Goal: Transaction & Acquisition: Purchase product/service

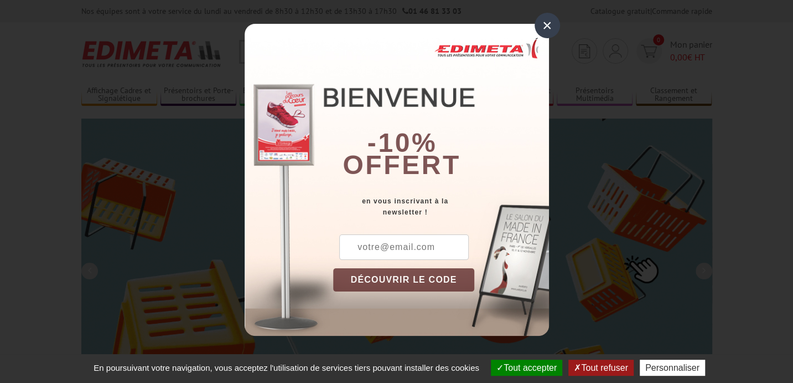
click at [413, 250] on input "text" at bounding box center [404, 246] width 130 height 25
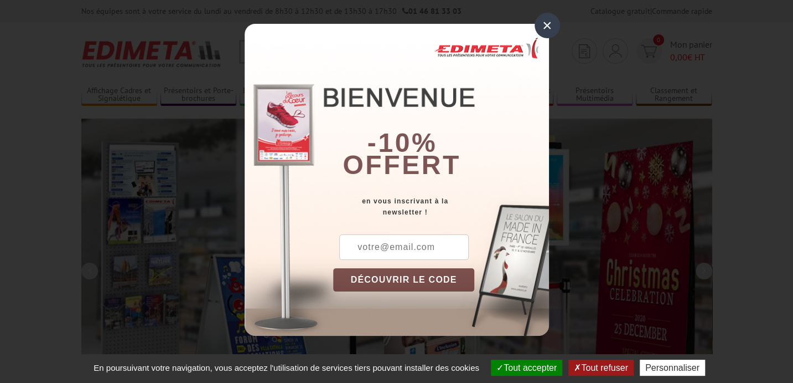
click at [387, 249] on input "text" at bounding box center [404, 246] width 130 height 25
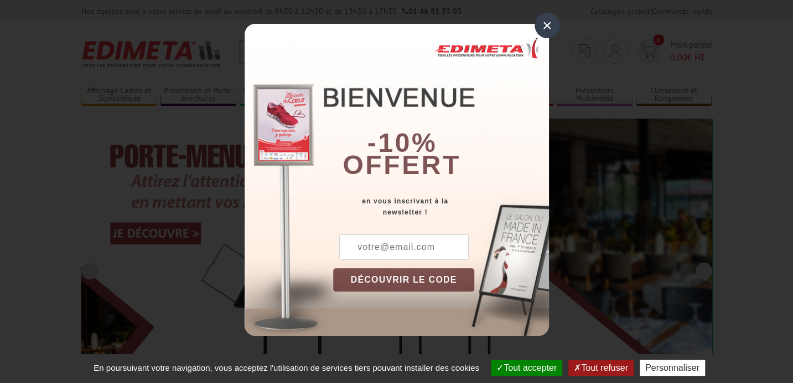
paste input "uscb.photo.regards@outlook.com"
type input "uscb.photo.regards@outlook.com"
click at [410, 280] on button "DÉCOUVRIR LE CODE" at bounding box center [404, 279] width 142 height 23
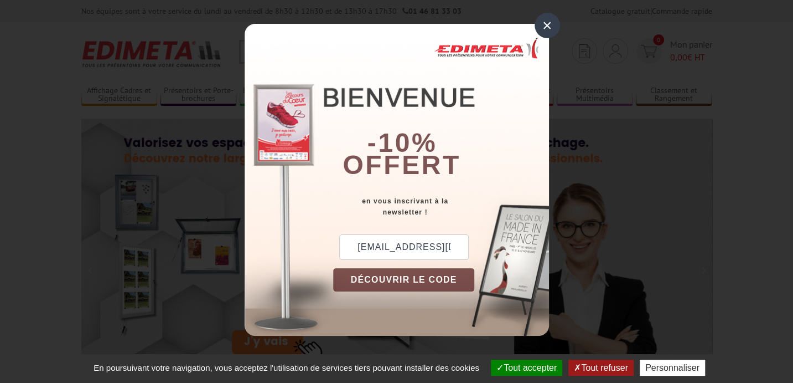
click at [400, 278] on button "DÉCOUVRIR LE CODE" at bounding box center [404, 279] width 142 height 23
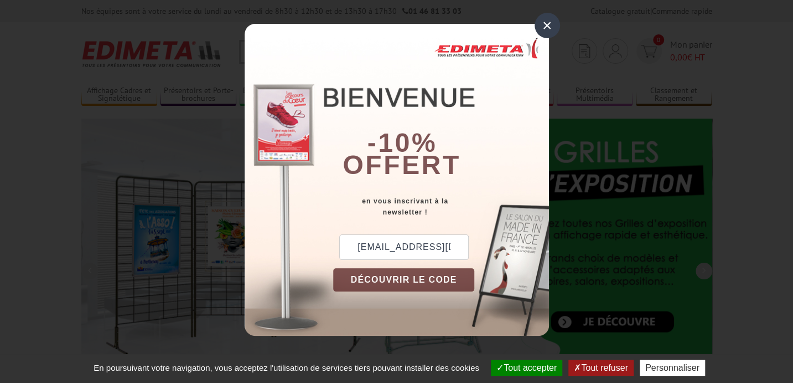
click at [436, 252] on input "uscb.photo.regards@outlook.com" at bounding box center [404, 246] width 130 height 25
click at [453, 249] on input "uscb.photo.regards@outlook.com" at bounding box center [404, 246] width 130 height 25
click at [455, 249] on input "uscb.photo.regards@outlook.com" at bounding box center [404, 246] width 130 height 25
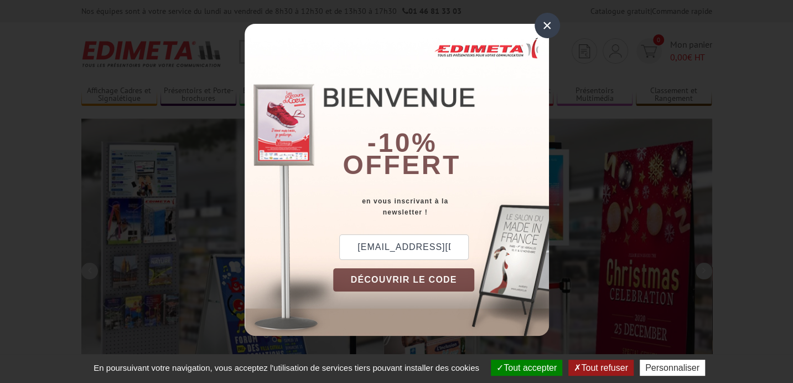
click at [441, 281] on button "DÉCOUVRIR LE CODE" at bounding box center [404, 279] width 142 height 23
click at [544, 20] on div "×" at bounding box center [547, 25] width 25 height 25
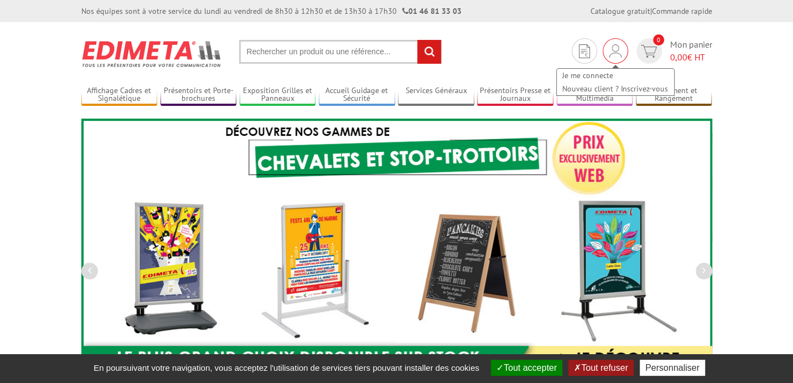
click at [609, 50] on img at bounding box center [615, 50] width 12 height 13
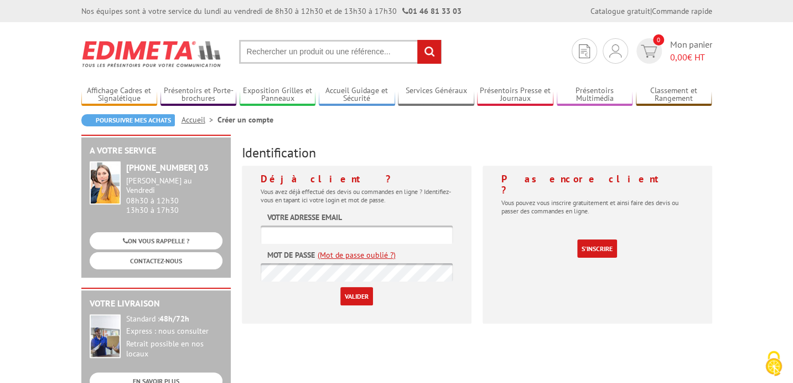
click at [329, 237] on input "text" at bounding box center [357, 234] width 192 height 18
type input "danielduboc@free.fr"
click at [340, 287] on input "Valider" at bounding box center [356, 296] width 33 height 18
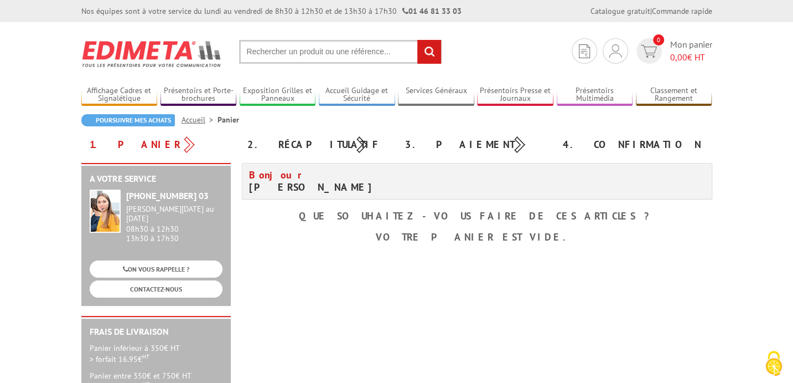
click at [199, 121] on link "Accueil" at bounding box center [200, 120] width 36 height 10
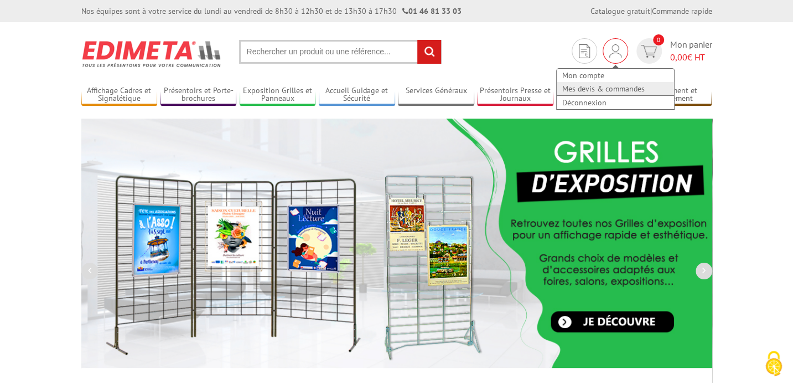
click at [616, 90] on link "Mes devis & commandes" at bounding box center [615, 88] width 117 height 13
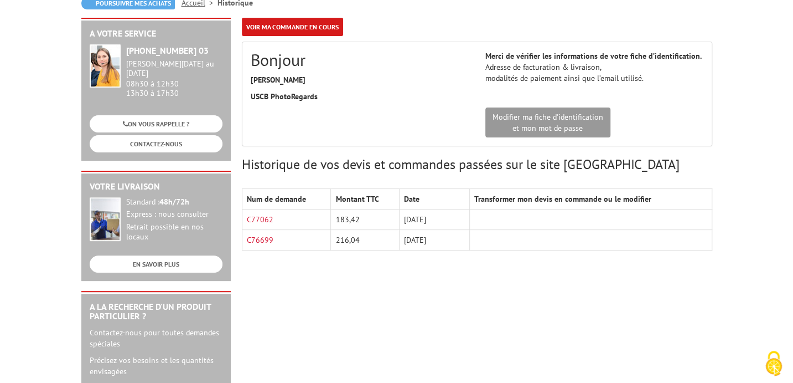
scroll to position [166, 0]
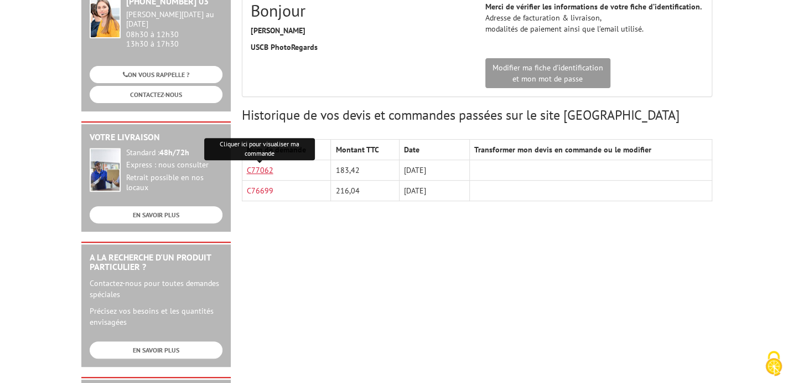
click at [267, 170] on link "C77062" at bounding box center [260, 170] width 27 height 10
click at [564, 161] on td at bounding box center [591, 170] width 242 height 20
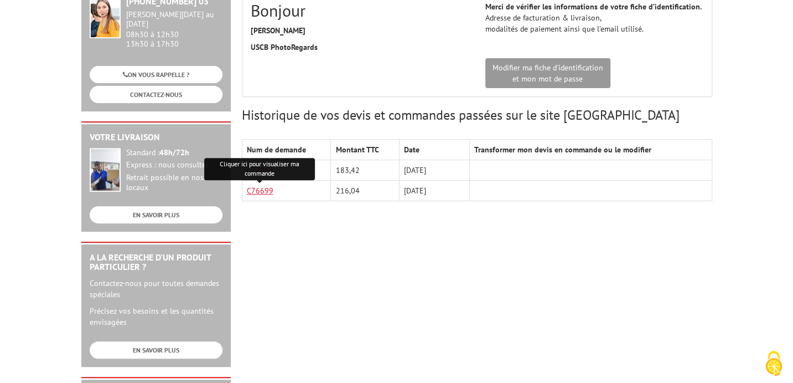
click at [260, 191] on link "C76699" at bounding box center [260, 190] width 27 height 10
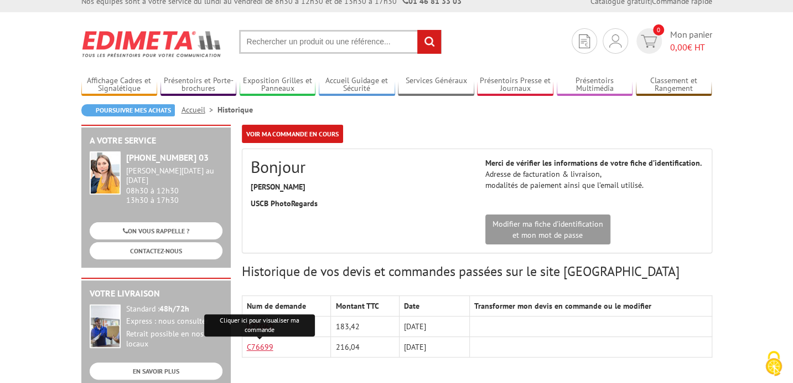
scroll to position [0, 0]
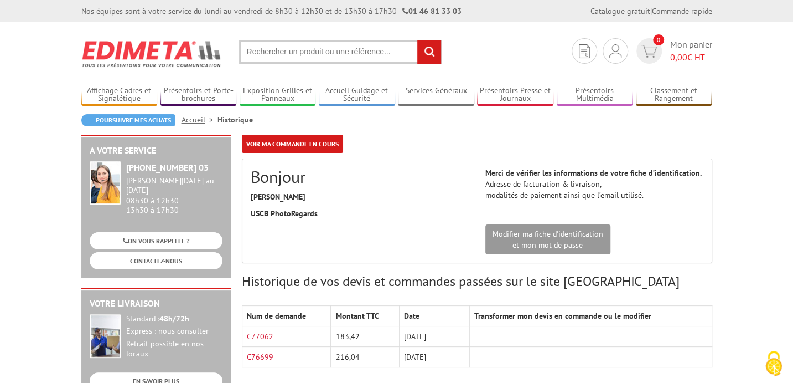
click at [303, 50] on input "text" at bounding box center [340, 52] width 203 height 24
paste input "PROMOWEB : PORTE-AFFICHE MAGNéTIQUE PROFILéS EN BOIS NOIR - 50 CM"
type input "PROMOWEB : PORTE-AFFICHE MAGNéTIQUE PROFILéS EN BOIS NOIR - 50 CM"
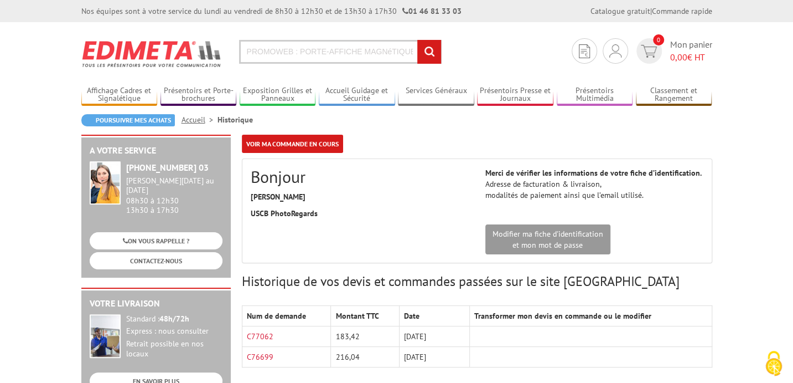
click at [427, 52] on input "rechercher" at bounding box center [429, 52] width 24 height 24
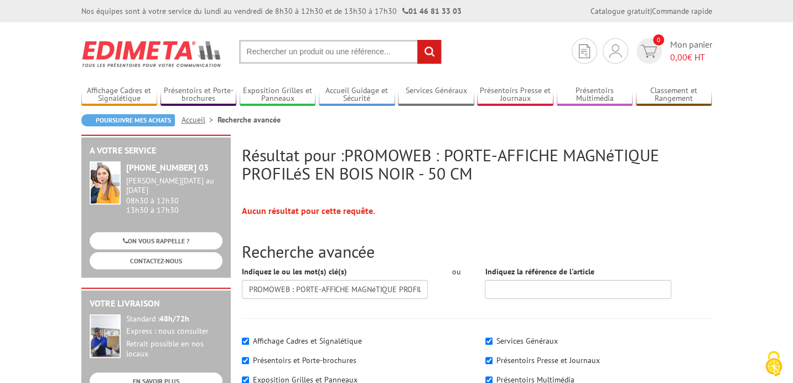
click at [360, 55] on input "text" at bounding box center [340, 52] width 203 height 24
paste input "PROMOWEB : PORTE-AFFICHE MAGNéTIQUE PROFILéS EN BOIS NOIR - 50 CM"
click at [390, 57] on input "PROMOWEB : PORTE-AFFICHE MAGNéTIQUE PROFILéS EN BOIS NOIR - 50 CM" at bounding box center [340, 52] width 203 height 24
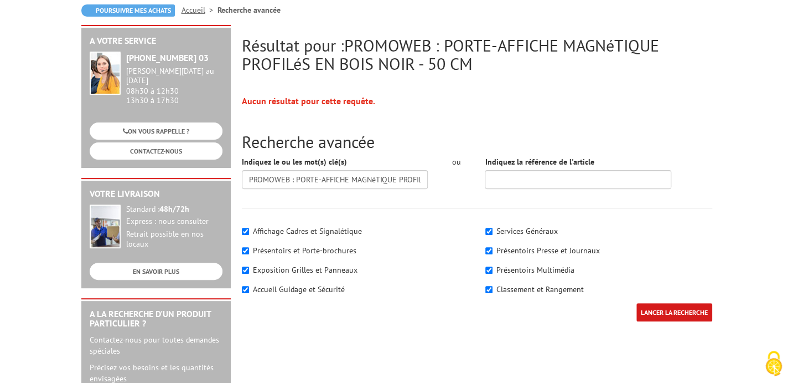
scroll to position [111, 0]
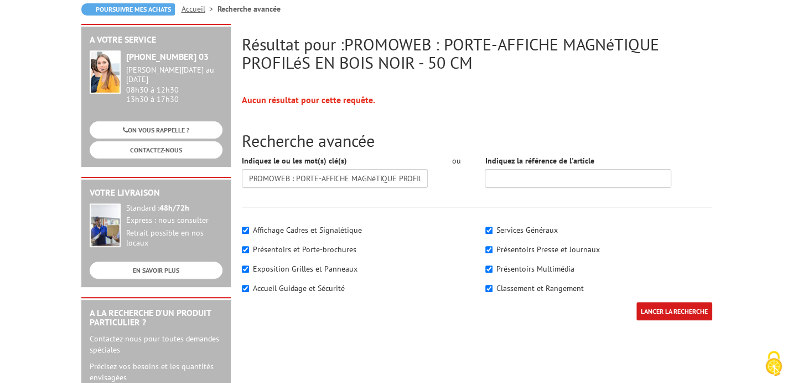
type input "PROMOWEB : PORTE-AFFICHE MAGNéTIQUE PROFILéS EN BOIS NOIR - 50 CM"
click at [310, 229] on label "Affichage Cadres et Signalétique" at bounding box center [307, 230] width 109 height 10
click at [249, 229] on input"] "Affichage Cadres et Signalétique" at bounding box center [245, 229] width 7 height 7
click at [310, 229] on label "Affichage Cadres et Signalétique" at bounding box center [307, 230] width 109 height 10
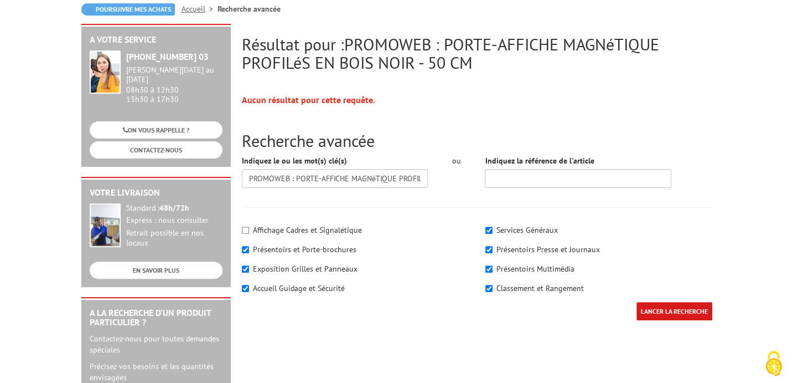
click at [249, 229] on input"] "Affichage Cadres et Signalétique" at bounding box center [245, 229] width 7 height 7
checkbox input"] "true"
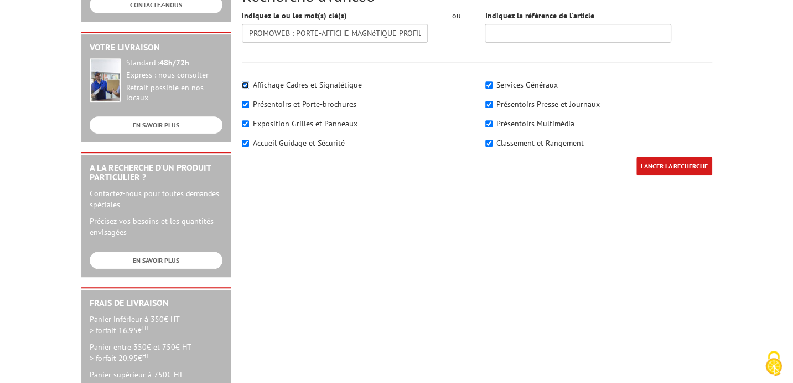
scroll to position [277, 0]
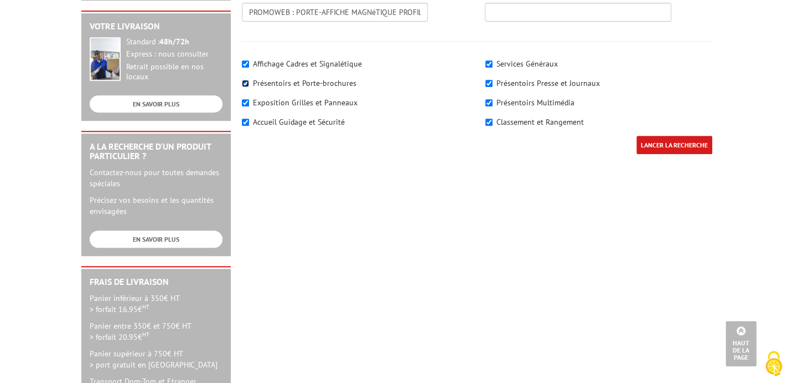
click at [247, 80] on input"] "Présentoirs et Porte-brochures" at bounding box center [245, 83] width 7 height 7
checkbox input"] "false"
click at [244, 101] on input"] "Exposition Grilles et Panneaux" at bounding box center [245, 102] width 7 height 7
checkbox input"] "false"
click at [246, 121] on input"] "Accueil Guidage et Sécurité" at bounding box center [245, 121] width 7 height 7
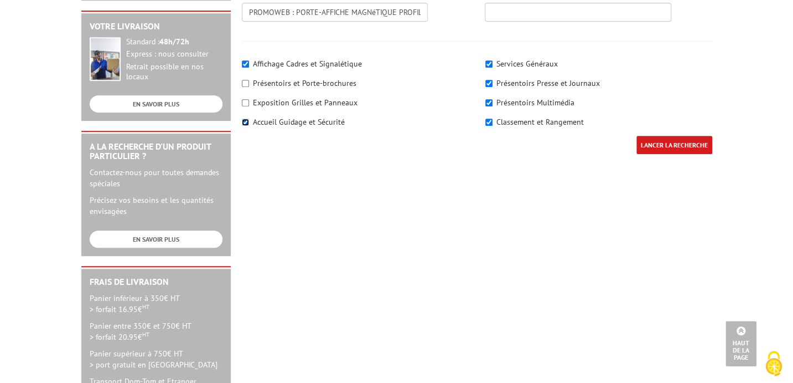
checkbox input"] "false"
click at [541, 61] on label "Services Généraux" at bounding box center [527, 64] width 61 height 10
click at [493, 61] on input"] "Services Généraux" at bounding box center [488, 63] width 7 height 7
checkbox input"] "false"
click at [539, 79] on label "Présentoirs Presse et Journaux" at bounding box center [549, 83] width 104 height 10
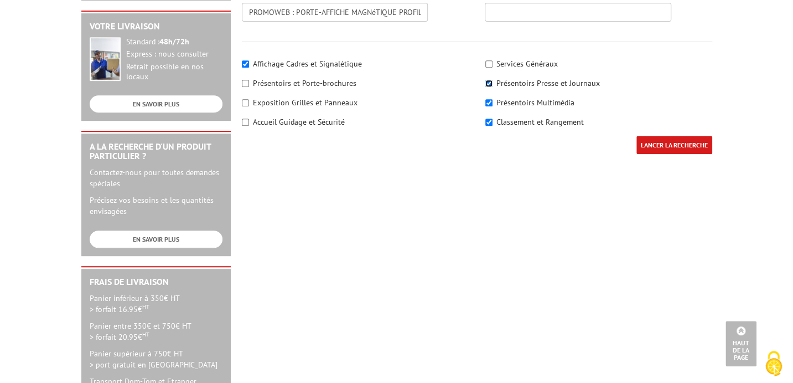
click at [493, 80] on input"] "Présentoirs Presse et Journaux" at bounding box center [488, 83] width 7 height 7
checkbox input"] "false"
click at [535, 102] on label "Présentoirs Multimédia" at bounding box center [536, 102] width 78 height 10
click at [493, 102] on input"] "Présentoirs Multimédia" at bounding box center [488, 102] width 7 height 7
checkbox input"] "false"
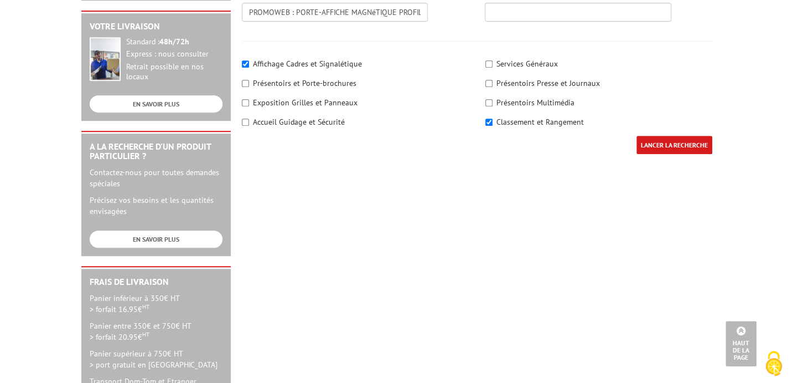
click at [534, 117] on label "Classement et Rangement" at bounding box center [540, 122] width 87 height 10
click at [493, 118] on input"] "Classement et Rangement" at bounding box center [488, 121] width 7 height 7
checkbox input"] "false"
click at [639, 139] on input "LANCER LA RECHERCHE" at bounding box center [675, 145] width 76 height 18
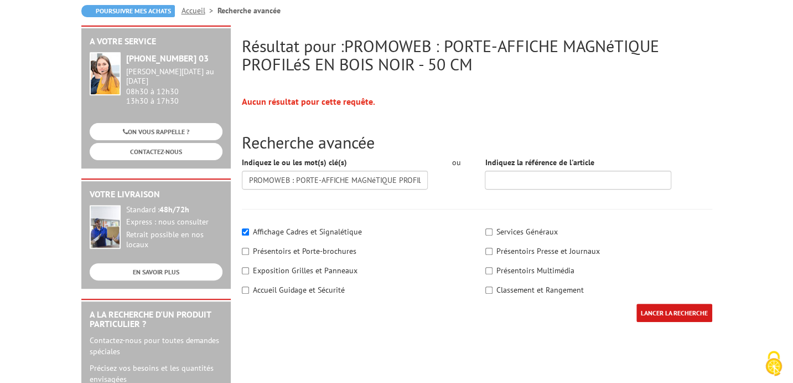
scroll to position [111, 0]
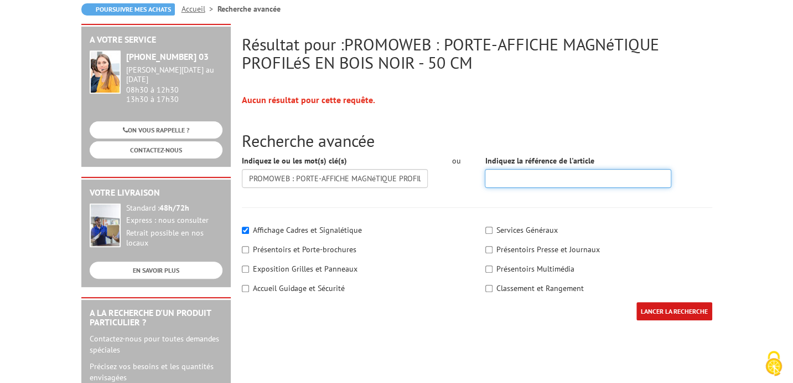
click at [515, 176] on input "Indiquez la référence de l'article" at bounding box center [578, 178] width 187 height 19
type input "213308"
click at [666, 312] on input "LANCER LA RECHERCHE" at bounding box center [675, 311] width 76 height 18
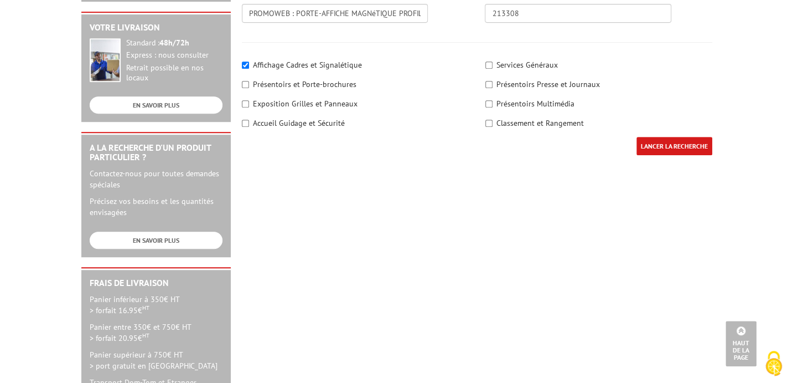
scroll to position [166, 0]
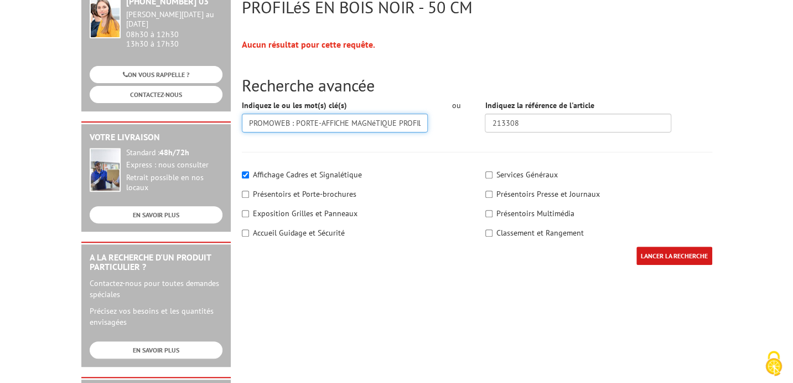
click at [421, 124] on input "PROMOWEB : PORTE-AFFICHE MAGNéTIQUE PROFILéS EN BOIS NOIR - 50 CM" at bounding box center [335, 122] width 187 height 19
click at [401, 123] on input "éS EN BOIS NOIR - 50 CM" at bounding box center [335, 122] width 187 height 19
type input "é"
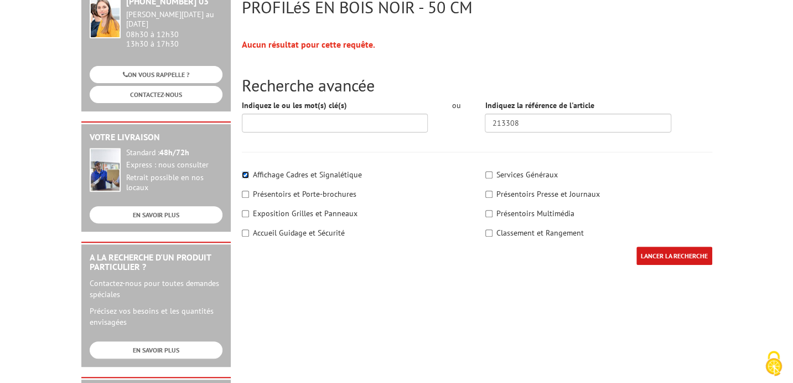
click at [246, 173] on input"] "Affichage Cadres et Signalétique" at bounding box center [245, 174] width 7 height 7
checkbox input"] "false"
click at [666, 257] on input "LANCER LA RECHERCHE" at bounding box center [675, 255] width 76 height 18
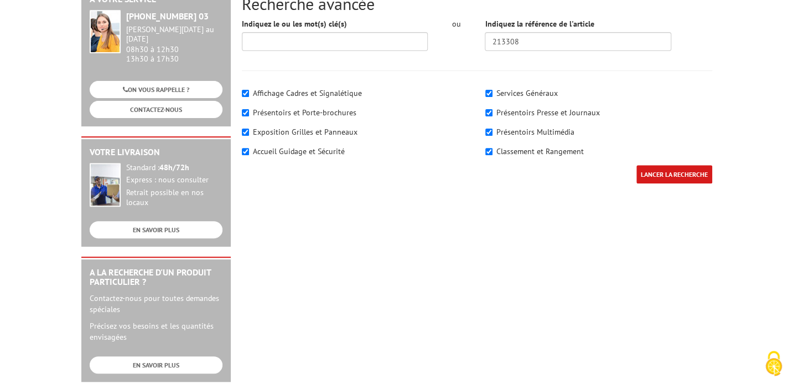
scroll to position [166, 0]
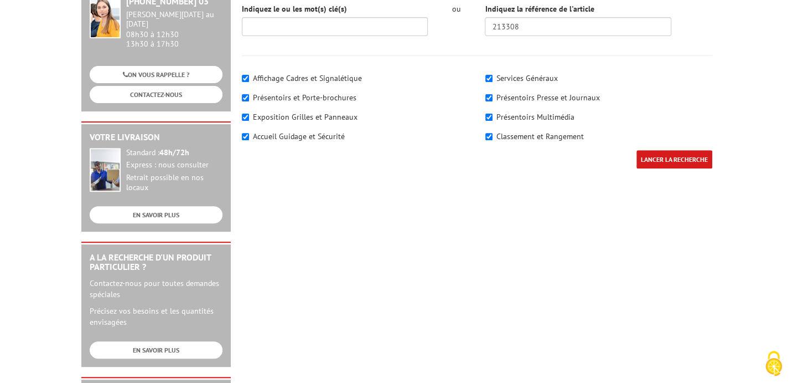
click at [680, 162] on input "LANCER LA RECHERCHE" at bounding box center [675, 159] width 76 height 18
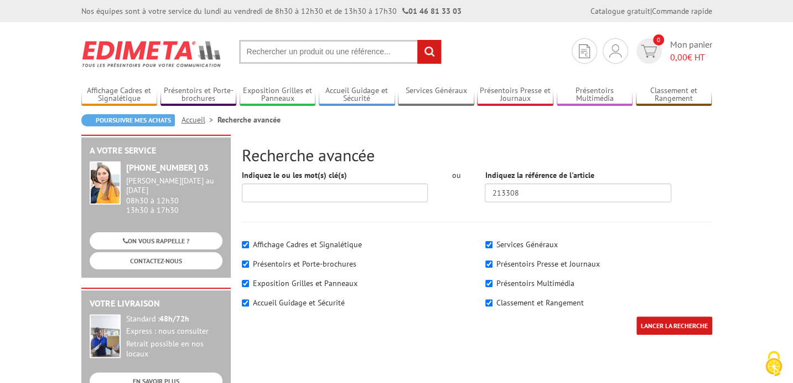
click at [272, 49] on input "text" at bounding box center [340, 52] width 203 height 24
click at [271, 53] on input "text" at bounding box center [340, 52] width 203 height 24
type input "porte affiche magnetique"
click at [432, 47] on input "rechercher" at bounding box center [429, 52] width 24 height 24
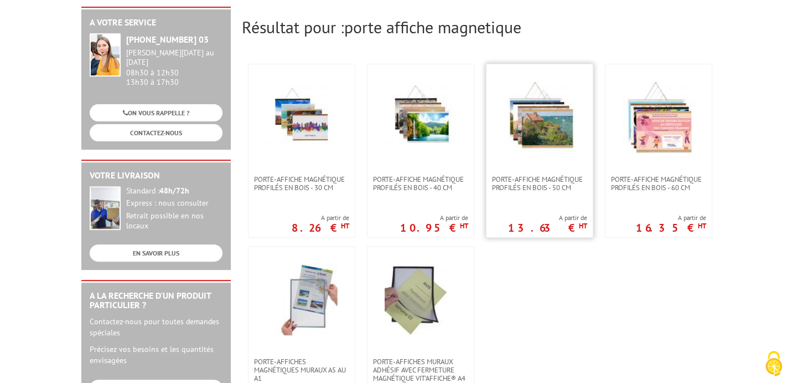
scroll to position [111, 0]
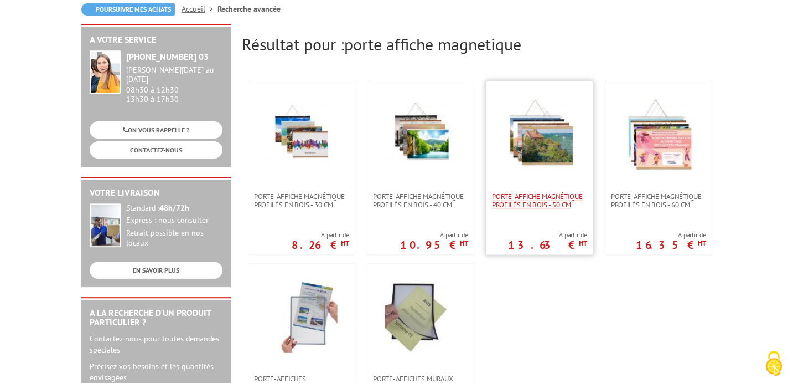
click at [535, 208] on span "PORTE-AFFICHE MAGNÉTIQUE PROFILÉS EN BOIS - 50 cm" at bounding box center [539, 200] width 95 height 17
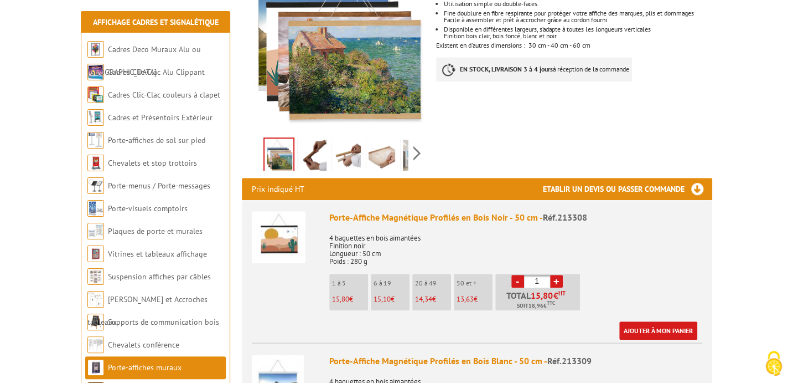
scroll to position [277, 0]
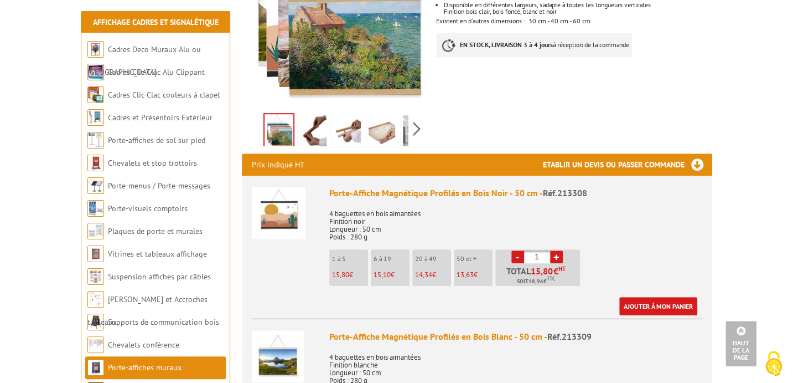
click at [557, 250] on link "+" at bounding box center [556, 256] width 13 height 13
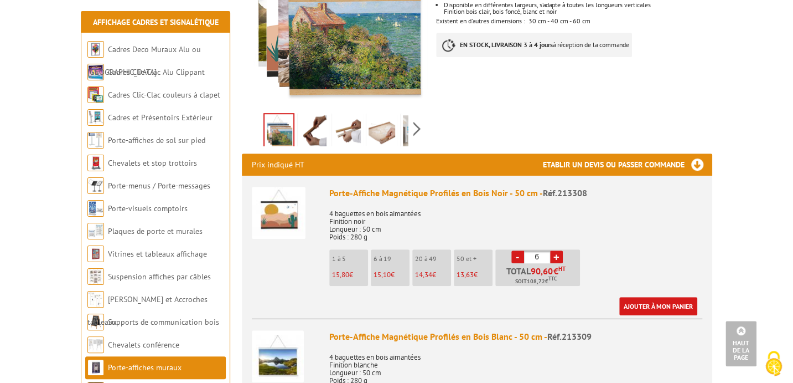
click at [557, 250] on link "+" at bounding box center [556, 256] width 13 height 13
type input "10"
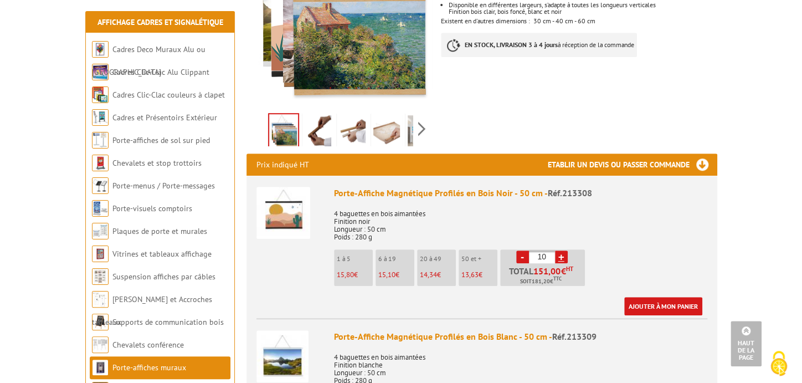
scroll to position [332, 0]
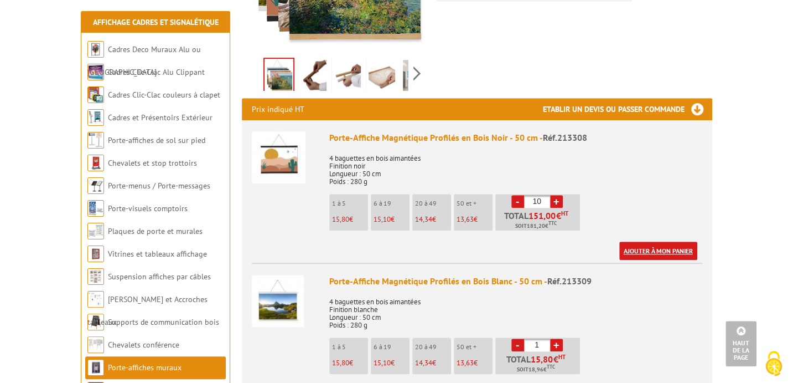
click at [653, 241] on link "Ajouter à mon panier" at bounding box center [658, 250] width 78 height 18
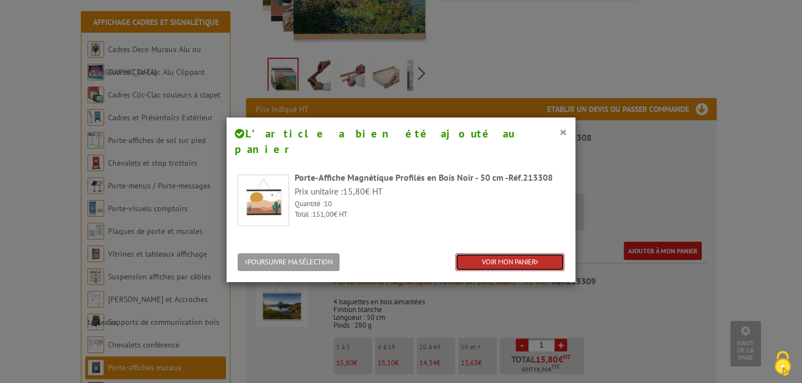
click at [494, 253] on link "VOIR MON PANIER" at bounding box center [509, 262] width 109 height 18
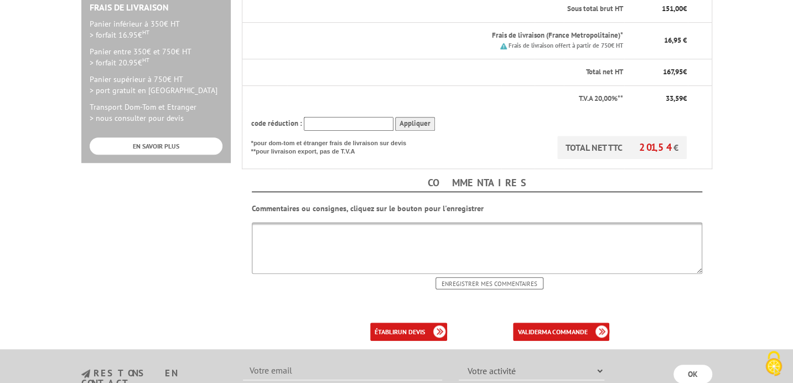
scroll to position [387, 0]
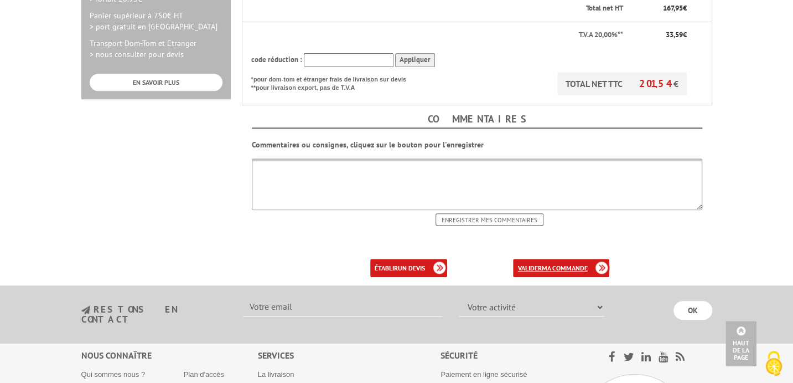
click at [530, 264] on link "valider ma commande" at bounding box center [561, 268] width 96 height 18
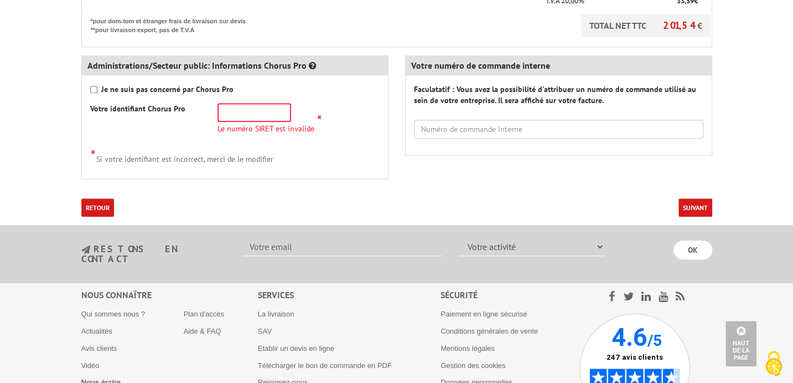
scroll to position [498, 0]
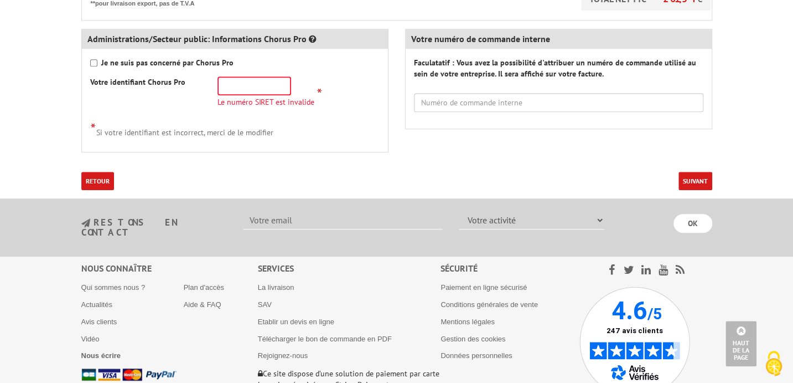
click at [695, 179] on button "Suivant" at bounding box center [696, 181] width 34 height 18
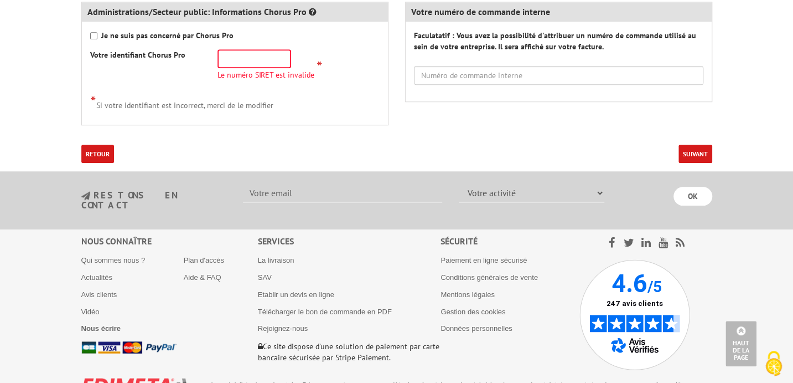
scroll to position [537, 0]
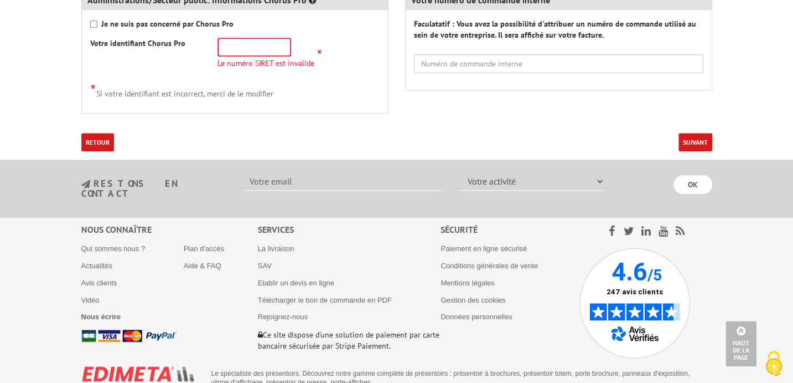
click at [690, 141] on button "Suivant" at bounding box center [696, 142] width 34 height 18
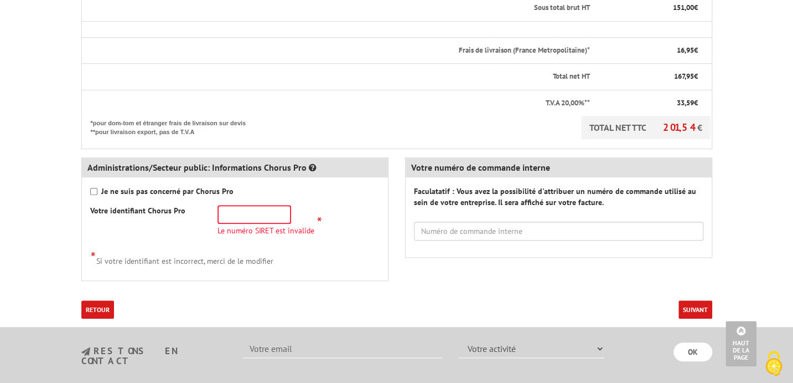
scroll to position [371, 0]
click at [91, 189] on input "Je ne suis pas concerné par Chorus Pro" at bounding box center [93, 190] width 7 height 7
checkbox input "true"
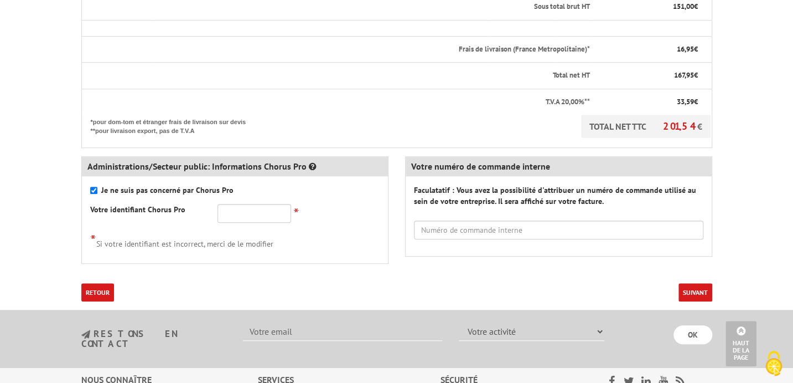
click at [686, 287] on button "Suivant" at bounding box center [696, 292] width 34 height 18
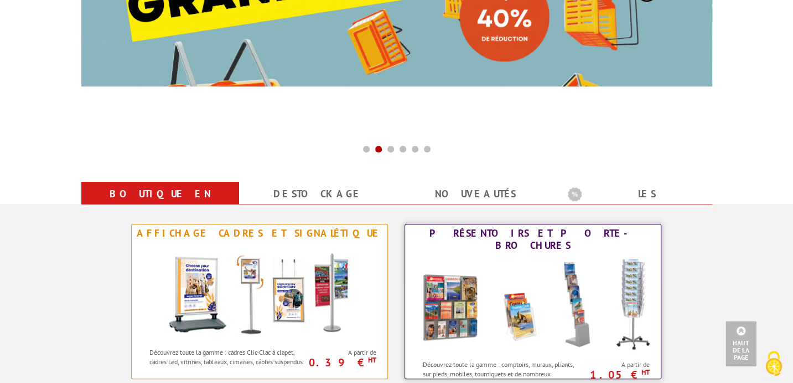
scroll to position [277, 0]
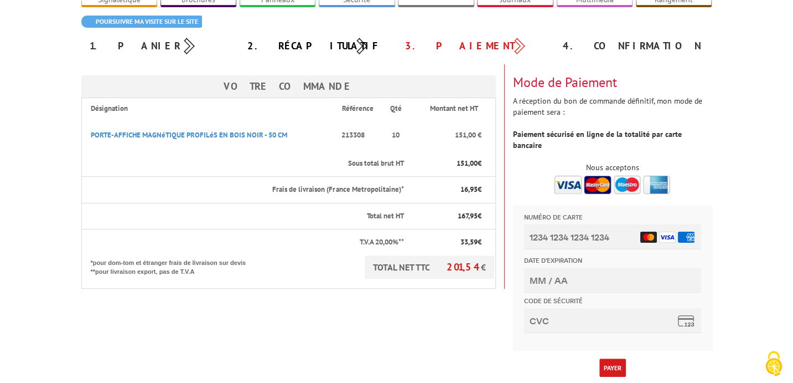
scroll to position [111, 0]
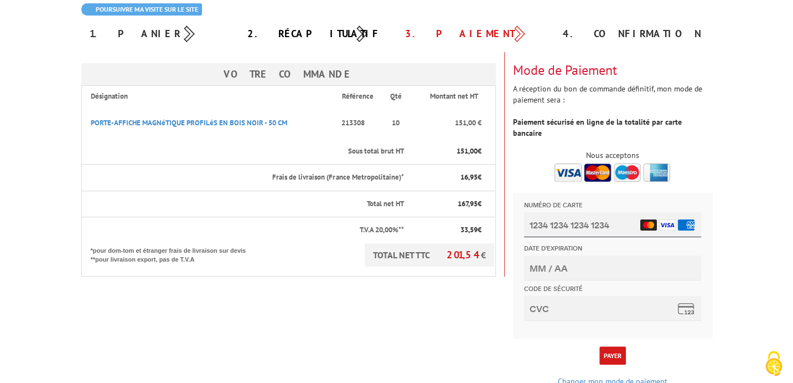
click at [566, 223] on input "Numéro de carte" at bounding box center [612, 224] width 177 height 25
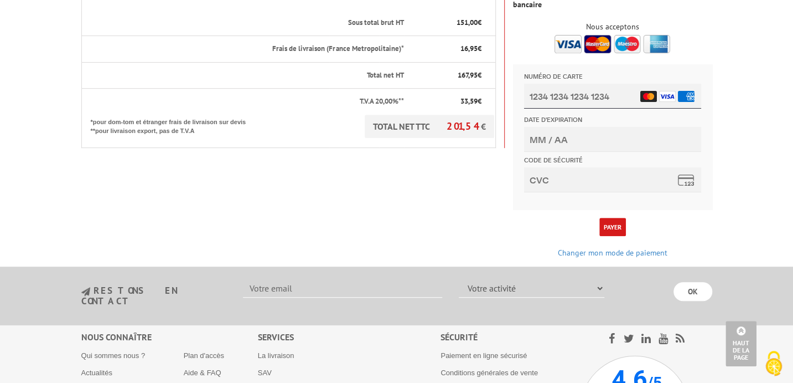
scroll to position [221, 0]
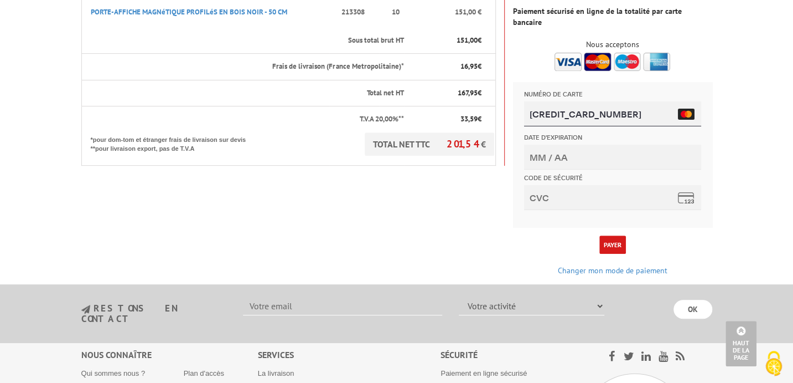
type input "[CREDIT_CARD_NUMBER]"
click at [544, 155] on input "Date d'expiration" at bounding box center [612, 156] width 177 height 25
type input "11/25"
click at [541, 195] on input "Code de sécurité" at bounding box center [612, 197] width 177 height 25
type input "435"
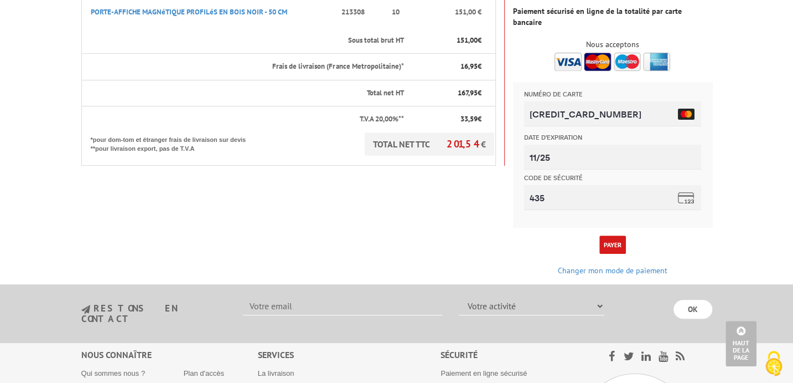
click at [611, 235] on button "Payer" at bounding box center [613, 244] width 27 height 18
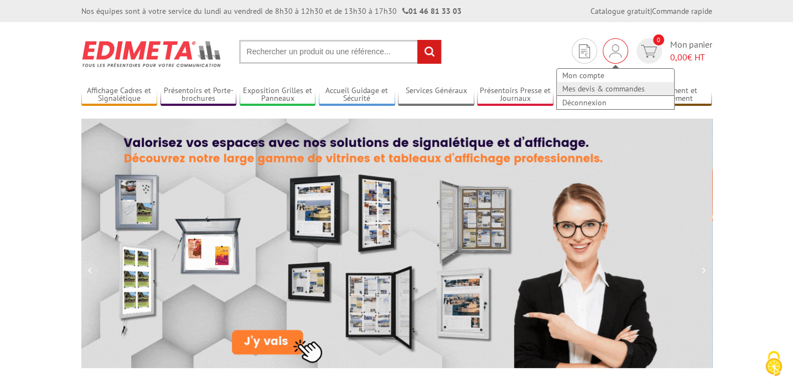
click at [601, 87] on link "Mes devis & commandes" at bounding box center [615, 88] width 117 height 13
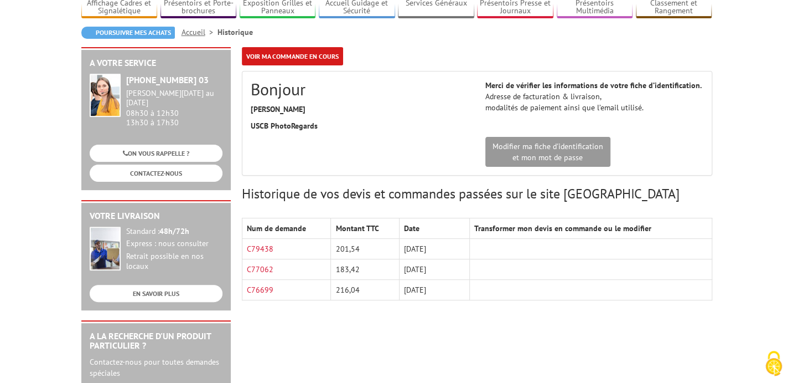
scroll to position [111, 0]
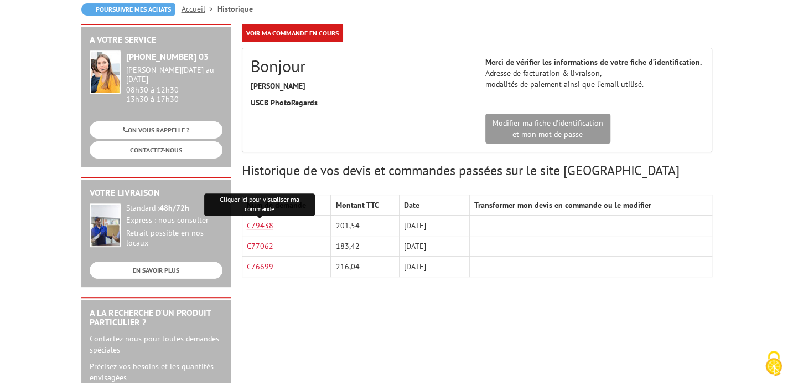
click at [262, 223] on link "C79438" at bounding box center [260, 225] width 27 height 10
